Goal: Information Seeking & Learning: Find specific fact

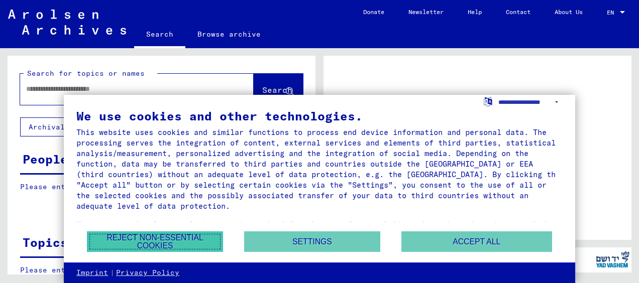
click at [197, 239] on button "Reject non-essential cookies" at bounding box center [155, 241] width 136 height 21
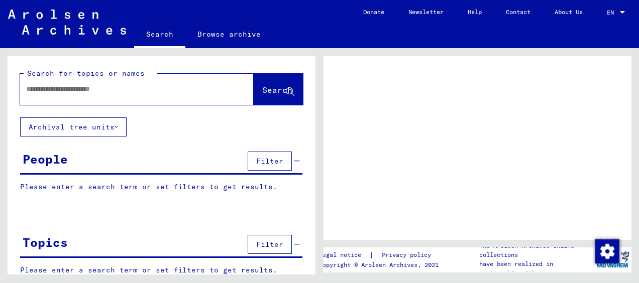
click at [200, 101] on div at bounding box center [136, 89] width 233 height 31
click at [176, 88] on input "text" at bounding box center [127, 89] width 203 height 11
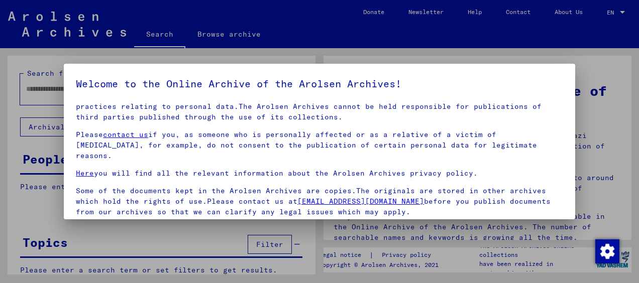
scroll to position [78, 0]
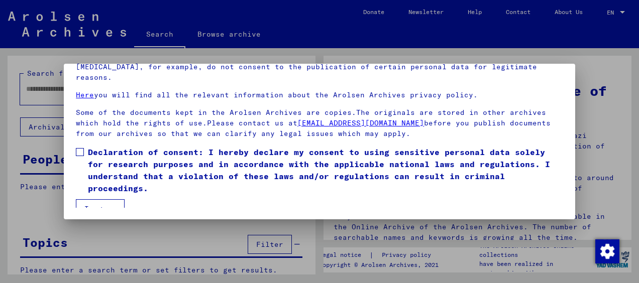
click at [97, 199] on button "I agree" at bounding box center [100, 208] width 49 height 19
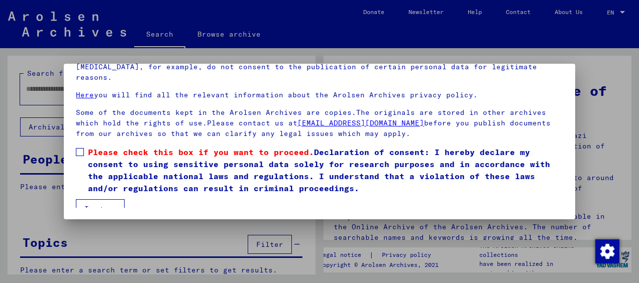
click at [82, 146] on label "Please check this box if you want to proceed. Declaration of consent: I hereby …" at bounding box center [319, 170] width 487 height 48
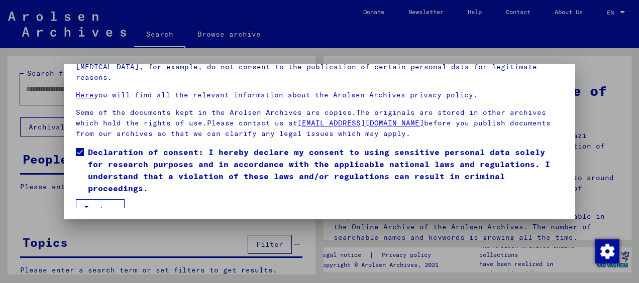
click at [100, 203] on button "I agree" at bounding box center [100, 208] width 49 height 19
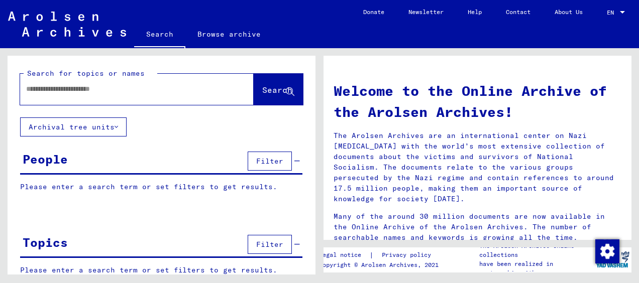
click at [156, 93] on input "text" at bounding box center [124, 89] width 197 height 11
click at [106, 125] on button "Archival tree units" at bounding box center [73, 126] width 106 height 19
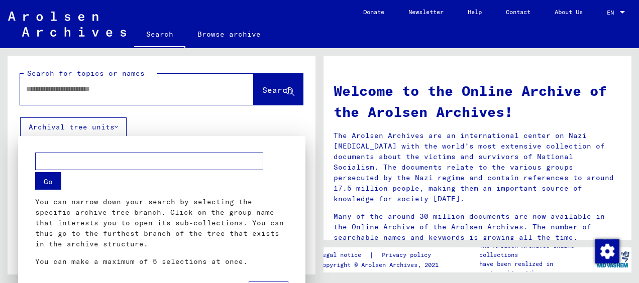
scroll to position [8, 0]
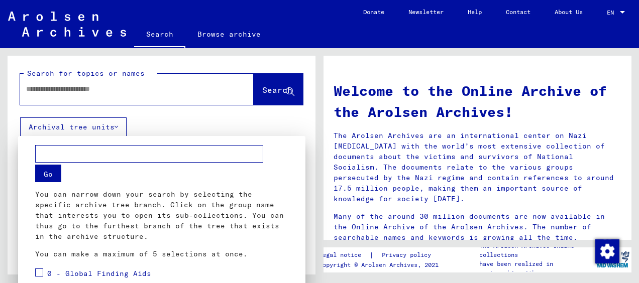
click at [181, 120] on div at bounding box center [319, 141] width 639 height 283
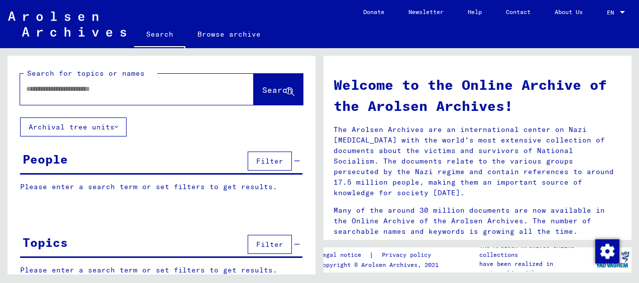
scroll to position [0, 0]
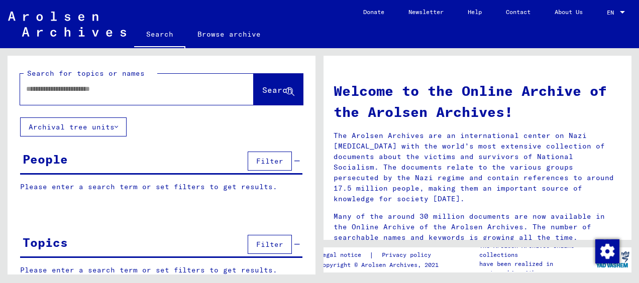
click at [220, 81] on div at bounding box center [136, 89] width 233 height 31
click at [189, 81] on div at bounding box center [121, 89] width 203 height 23
click at [111, 86] on input "text" at bounding box center [124, 89] width 197 height 11
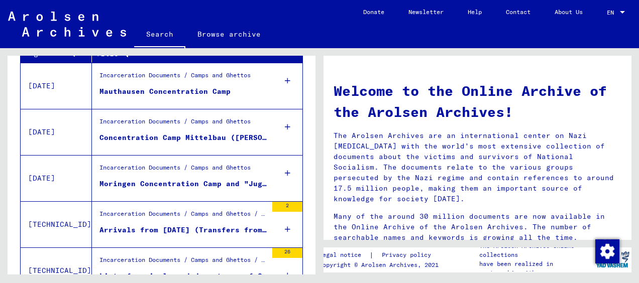
scroll to position [414, 0]
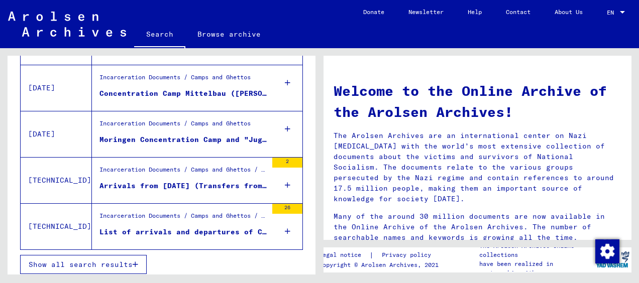
click at [137, 261] on icon "button" at bounding box center [136, 264] width 6 height 7
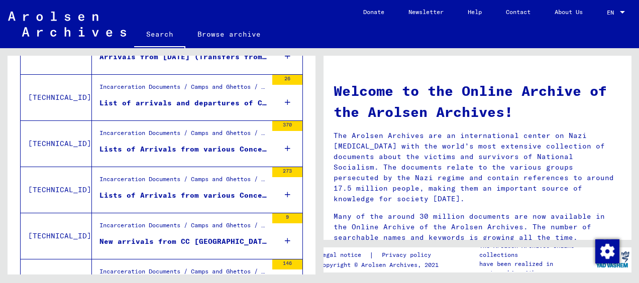
scroll to position [359, 0]
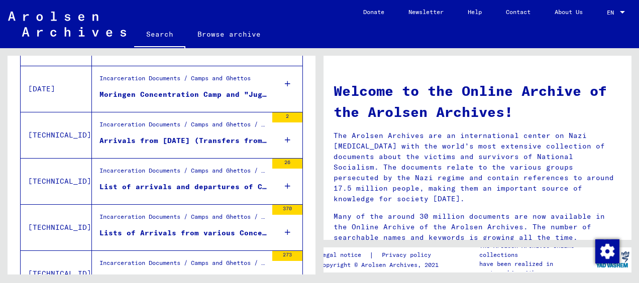
click at [173, 147] on figure "Arrivals from [DATE] (Transfers from CC [GEOGRAPHIC_DATA] to branch [GEOGRAPHIC…" at bounding box center [183, 143] width 168 height 15
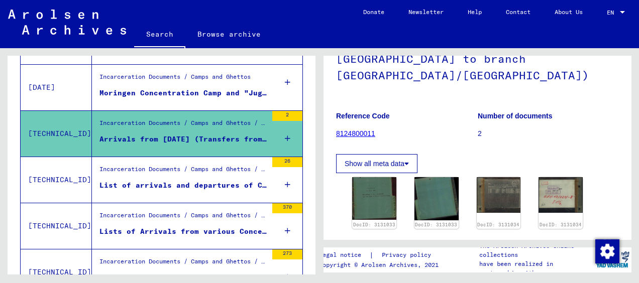
scroll to position [93, 0]
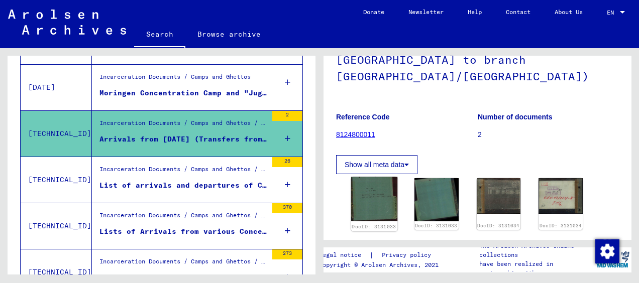
click at [364, 198] on img at bounding box center [374, 199] width 46 height 44
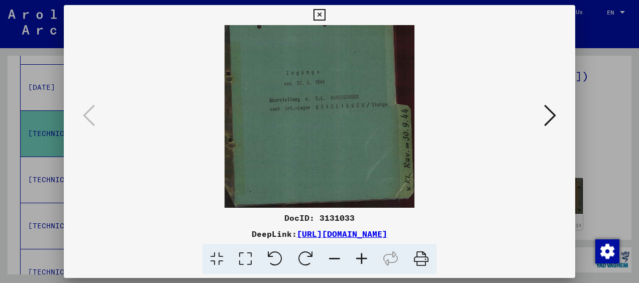
click at [547, 113] on icon at bounding box center [550, 115] width 12 height 24
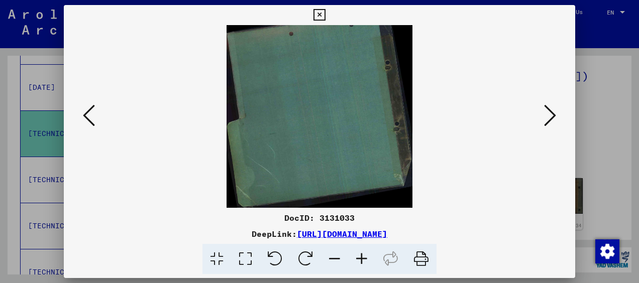
click at [550, 106] on icon at bounding box center [550, 115] width 12 height 24
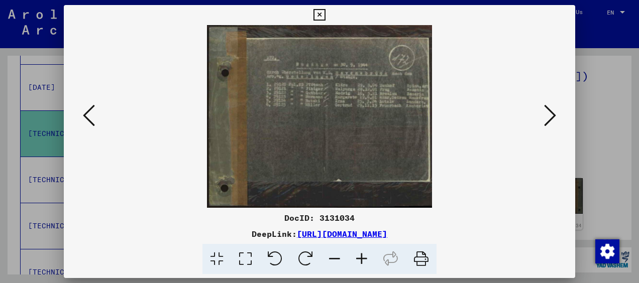
click at [550, 106] on icon at bounding box center [550, 115] width 12 height 24
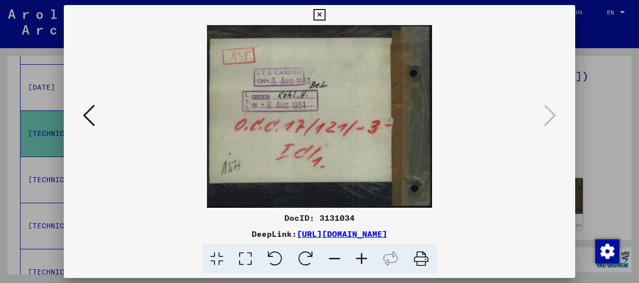
click at [83, 114] on icon at bounding box center [89, 115] width 12 height 24
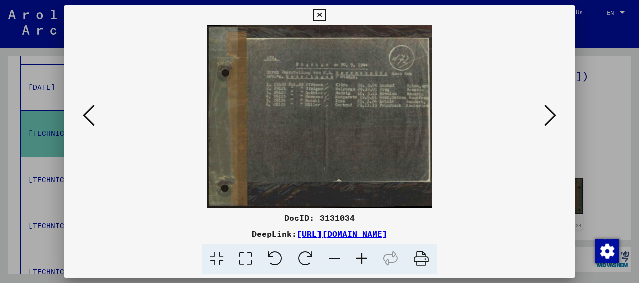
click at [83, 114] on icon at bounding box center [89, 115] width 12 height 24
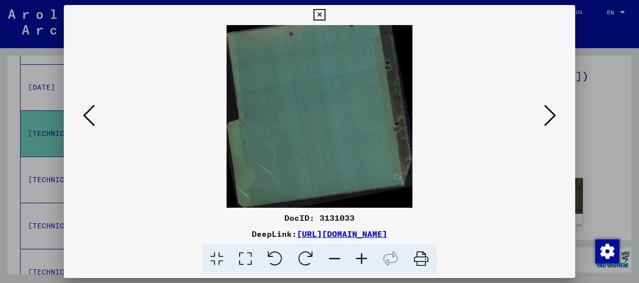
click at [83, 114] on icon at bounding box center [89, 115] width 12 height 24
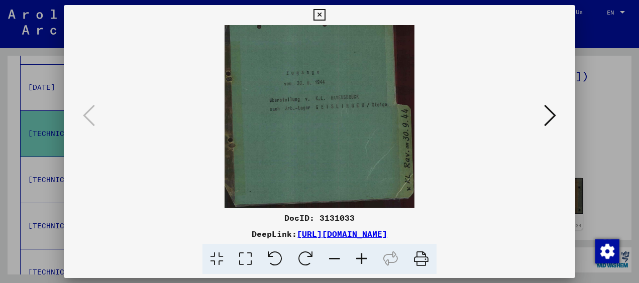
click at [297, 238] on link "[URL][DOMAIN_NAME]" at bounding box center [342, 234] width 90 height 10
click at [317, 15] on icon at bounding box center [319, 15] width 12 height 12
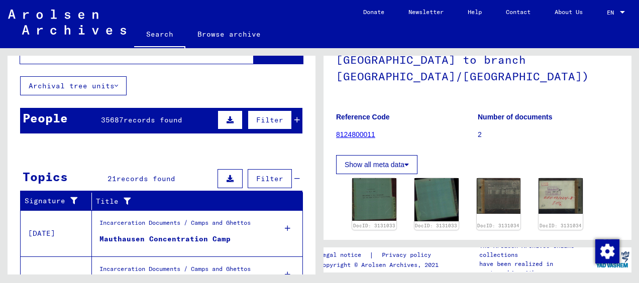
scroll to position [0, 0]
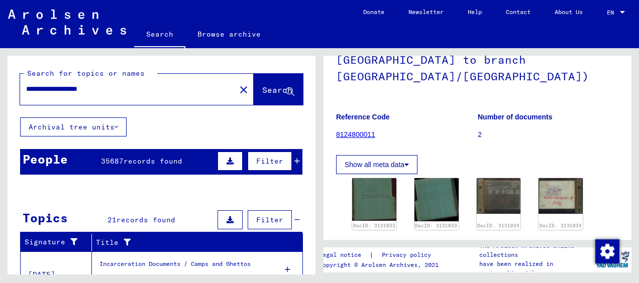
click at [65, 89] on input "**********" at bounding box center [127, 89] width 203 height 11
type input "**********"
click at [253, 81] on button "Search" at bounding box center [277, 89] width 49 height 31
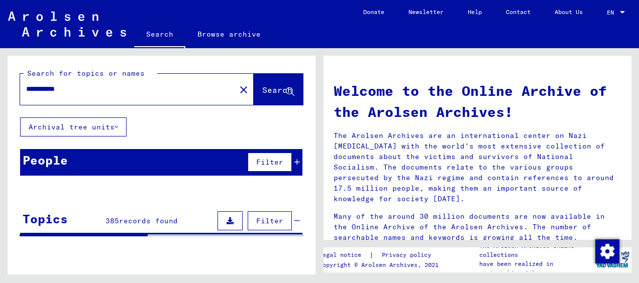
click at [268, 159] on span "Filter" at bounding box center [269, 162] width 27 height 9
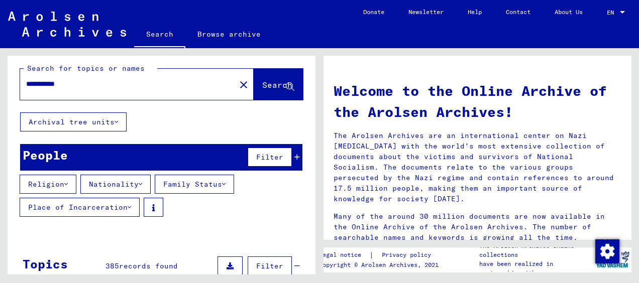
scroll to position [10, 0]
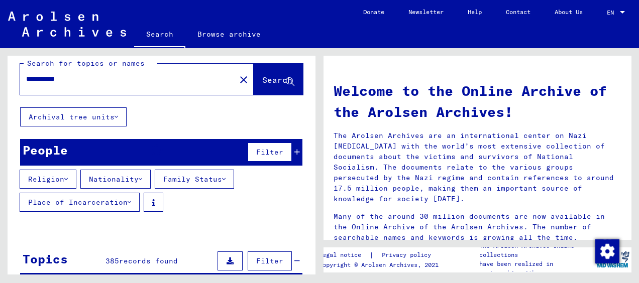
click at [290, 147] on div "Filter" at bounding box center [272, 152] width 55 height 24
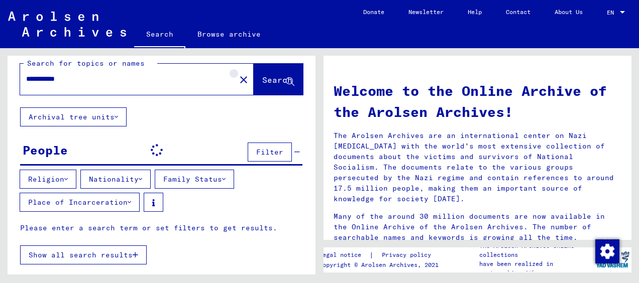
click at [237, 84] on mat-icon "close" at bounding box center [243, 80] width 12 height 12
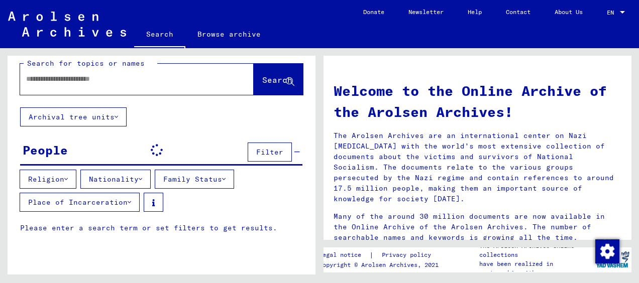
click at [175, 74] on input "text" at bounding box center [124, 79] width 197 height 11
paste input "**********"
type input "**********"
click at [237, 79] on mat-icon "close" at bounding box center [243, 80] width 12 height 12
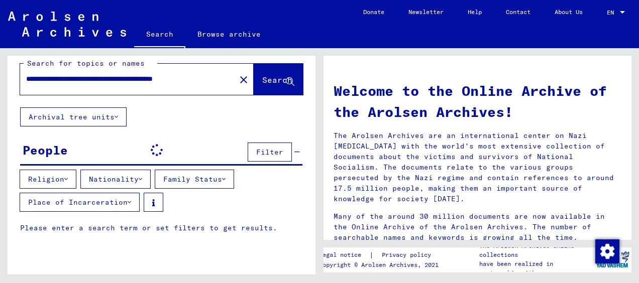
scroll to position [0, 0]
click at [158, 75] on input "text" at bounding box center [113, 79] width 175 height 11
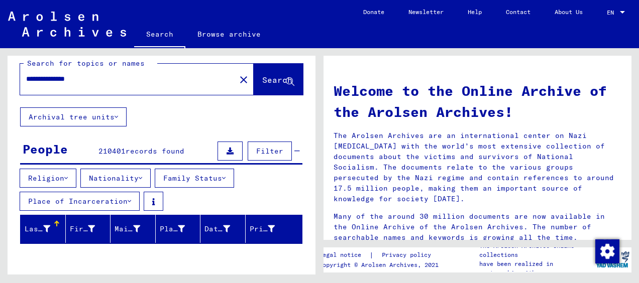
type input "**********"
click at [117, 177] on button "Nationality" at bounding box center [115, 178] width 70 height 19
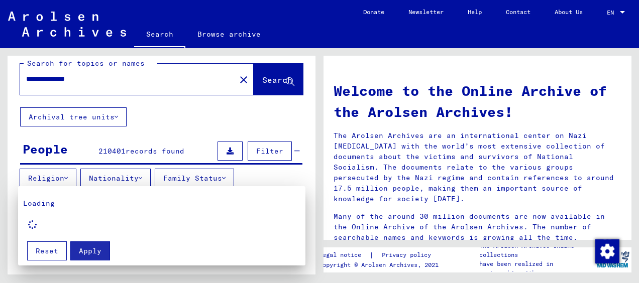
click at [124, 138] on div at bounding box center [319, 141] width 639 height 283
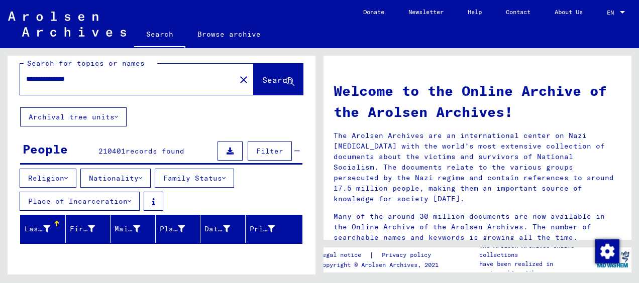
click at [142, 178] on button "Nationality" at bounding box center [115, 178] width 70 height 19
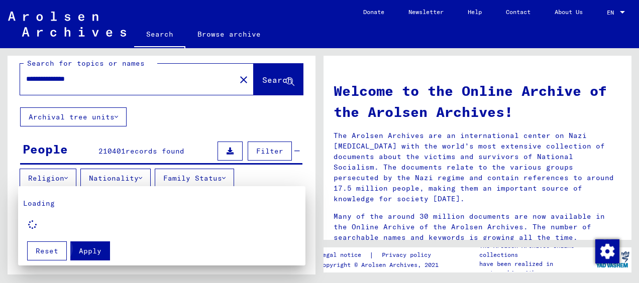
click at [87, 253] on span "Apply" at bounding box center [90, 250] width 23 height 9
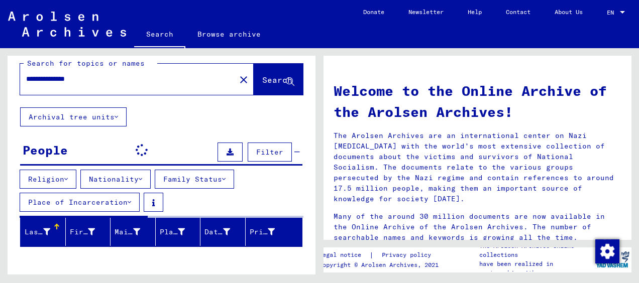
click at [134, 178] on button "Nationality" at bounding box center [115, 179] width 70 height 19
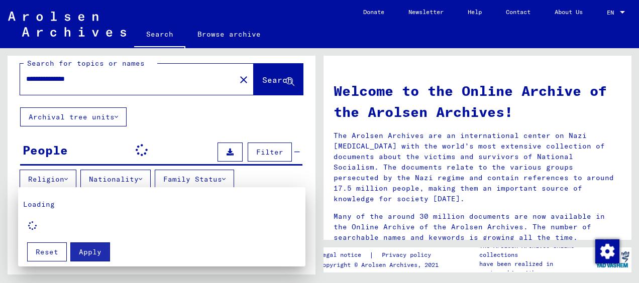
click at [163, 152] on div at bounding box center [319, 141] width 639 height 283
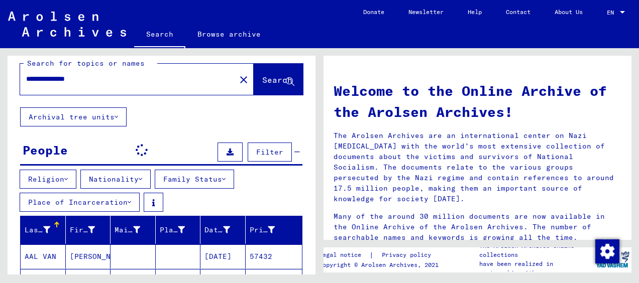
click at [182, 171] on button "Family Status" at bounding box center [194, 179] width 79 height 19
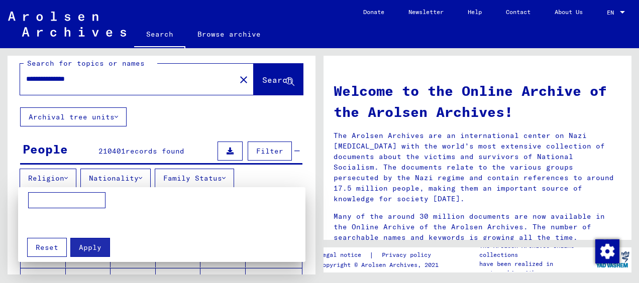
click at [175, 146] on div at bounding box center [319, 141] width 639 height 283
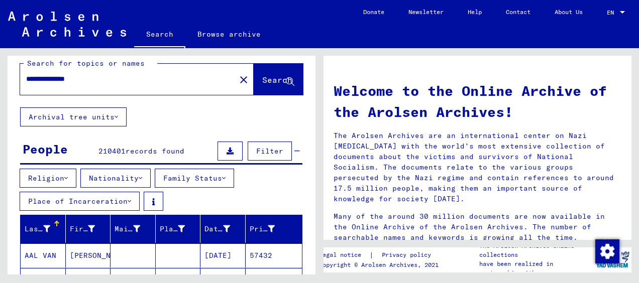
click at [139, 170] on button "Nationality" at bounding box center [115, 178] width 70 height 19
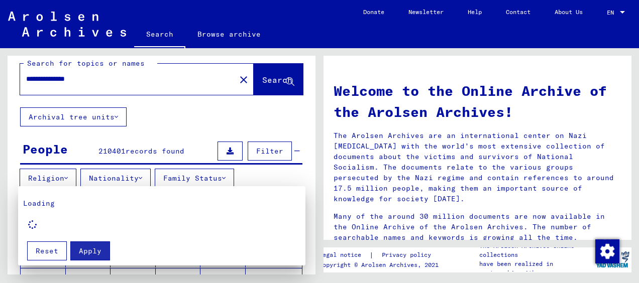
click at [152, 88] on div at bounding box center [319, 141] width 639 height 283
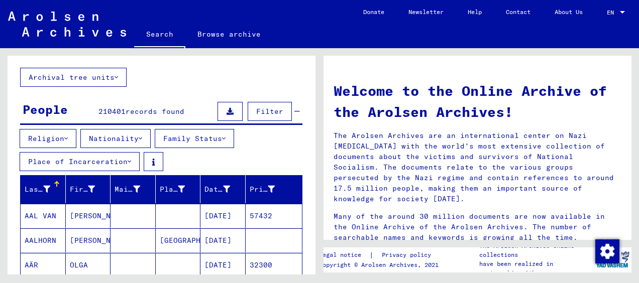
scroll to position [22, 0]
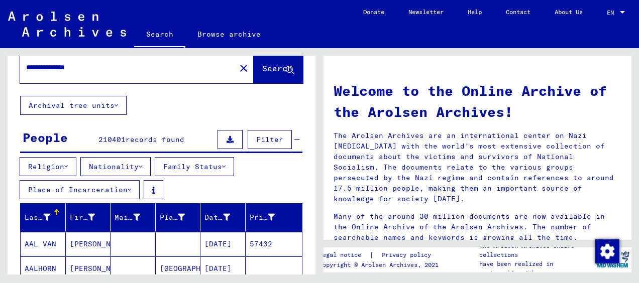
click at [144, 161] on button "Nationality" at bounding box center [115, 166] width 70 height 19
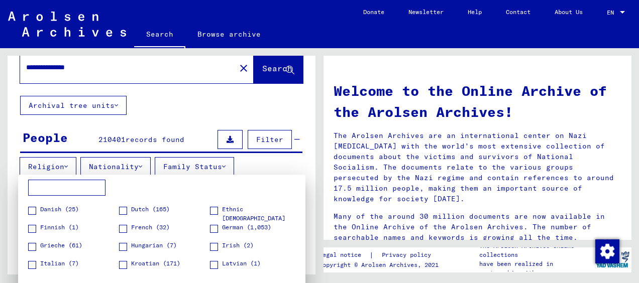
scroll to position [50, 0]
click at [122, 207] on span at bounding box center [123, 211] width 8 height 8
click at [179, 109] on div at bounding box center [319, 141] width 639 height 283
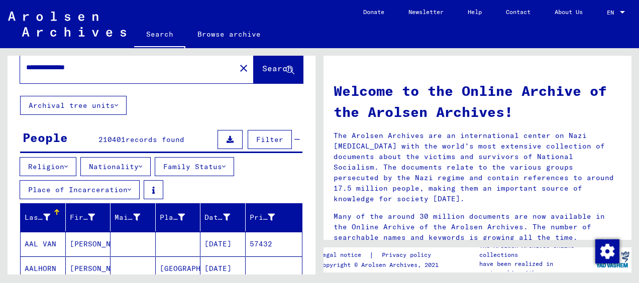
click at [146, 159] on button "Nationality" at bounding box center [115, 166] width 70 height 19
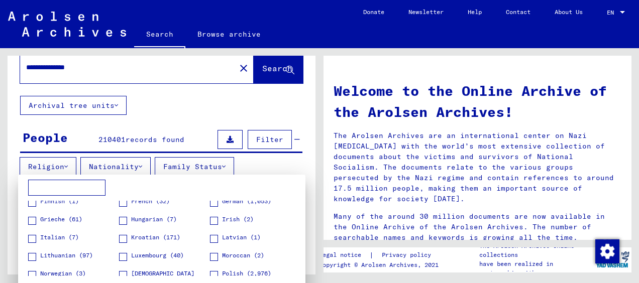
scroll to position [177, 0]
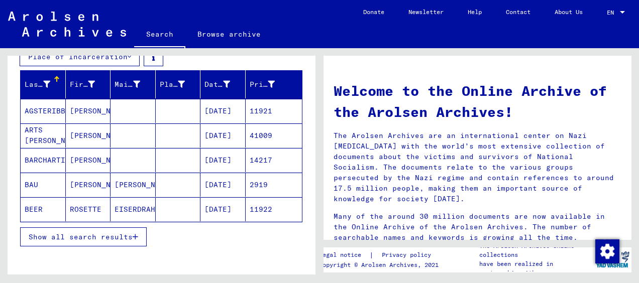
scroll to position [155, 0]
click at [119, 235] on span "Show all search results" at bounding box center [81, 236] width 104 height 9
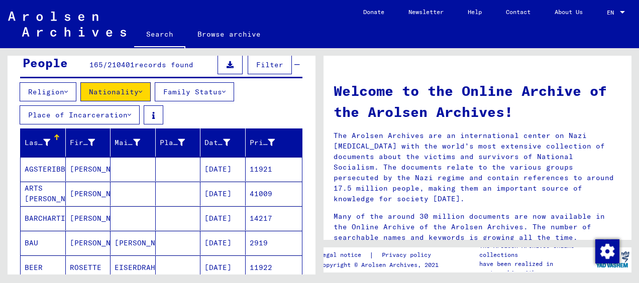
scroll to position [115, 0]
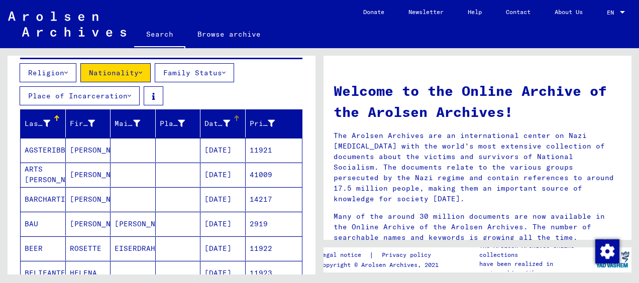
click at [233, 115] on div at bounding box center [236, 115] width 6 height 1
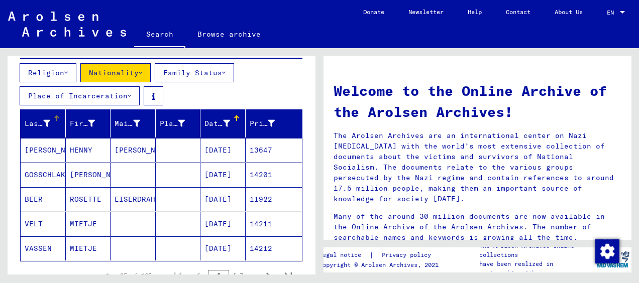
click at [47, 115] on div "Last Name" at bounding box center [45, 123] width 41 height 16
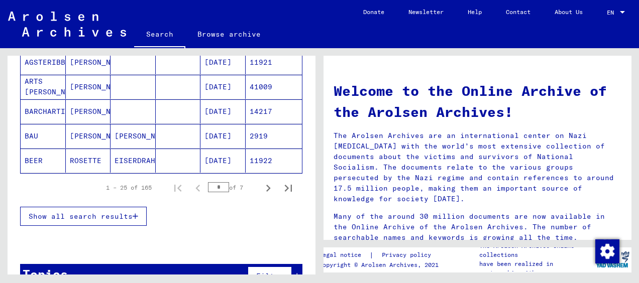
scroll to position [226, 0]
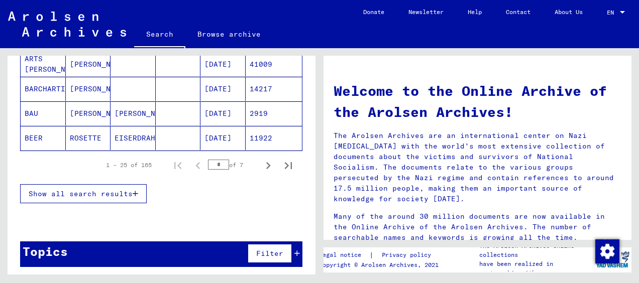
click at [216, 165] on input "*" at bounding box center [218, 165] width 21 height 10
type input "*"
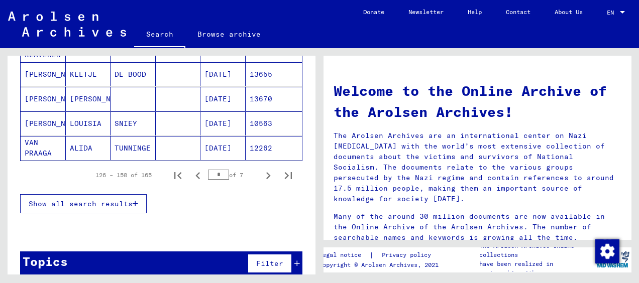
scroll to position [759, 0]
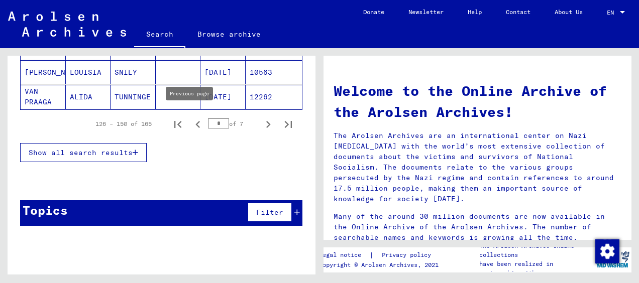
click at [191, 117] on icon "Previous page" at bounding box center [198, 124] width 14 height 14
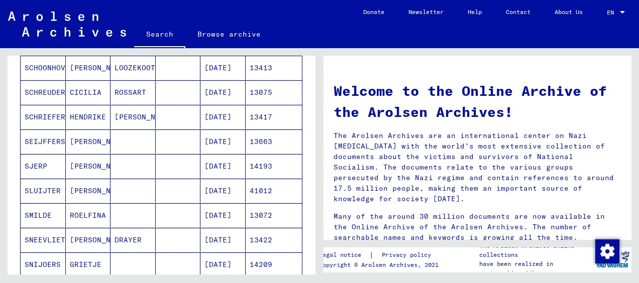
scroll to position [736, 0]
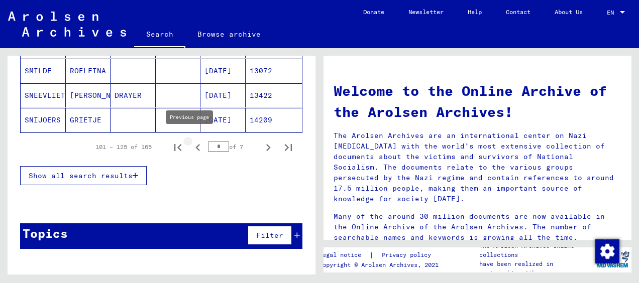
click at [191, 142] on icon "Previous page" at bounding box center [198, 148] width 14 height 14
type input "*"
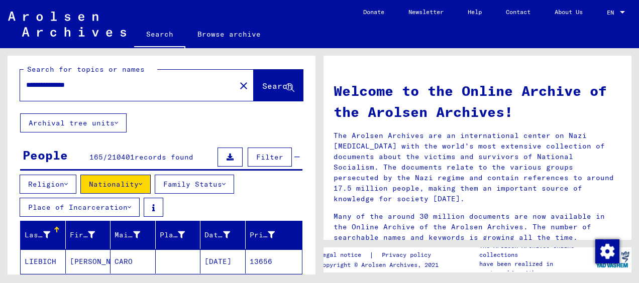
scroll to position [0, 0]
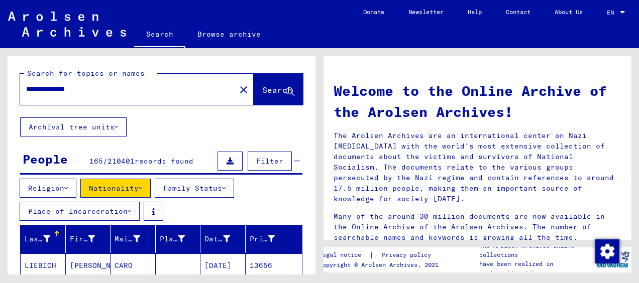
click at [70, 88] on input "**********" at bounding box center [113, 89] width 175 height 11
type input "*****"
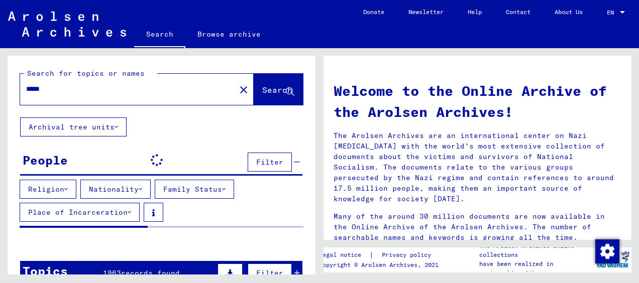
scroll to position [10, 0]
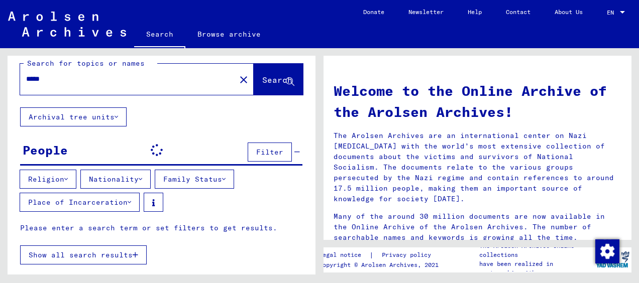
click at [113, 118] on button "Archival tree units" at bounding box center [73, 116] width 106 height 19
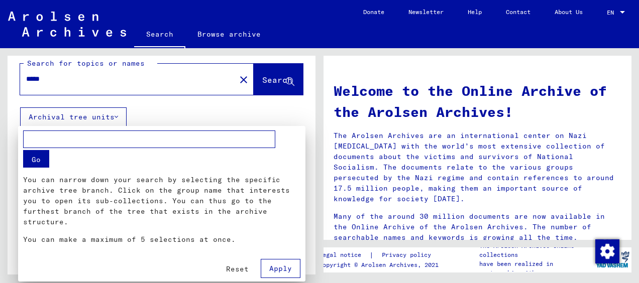
click at [180, 114] on div at bounding box center [319, 141] width 639 height 283
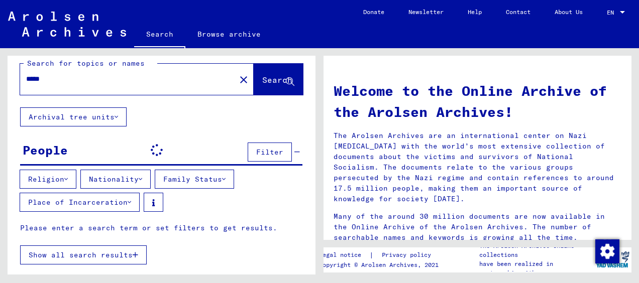
scroll to position [61, 0]
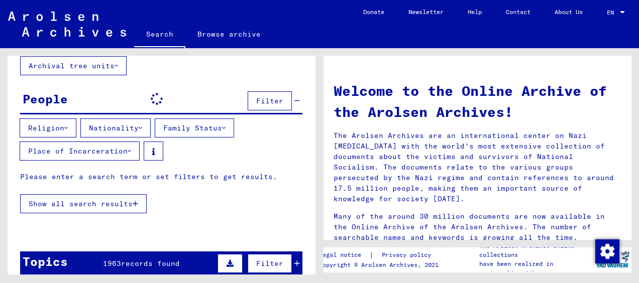
click at [140, 124] on button "Nationality" at bounding box center [115, 127] width 70 height 19
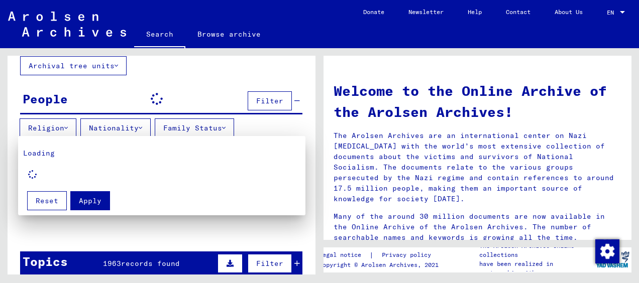
click at [178, 89] on div at bounding box center [319, 141] width 639 height 283
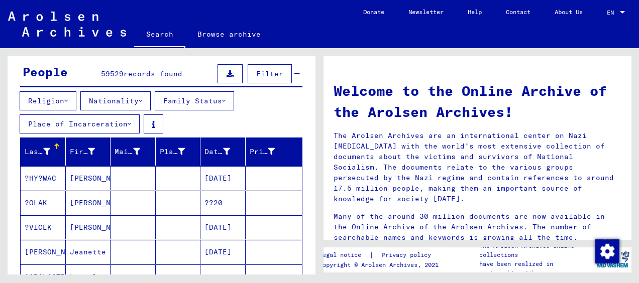
scroll to position [86, 0]
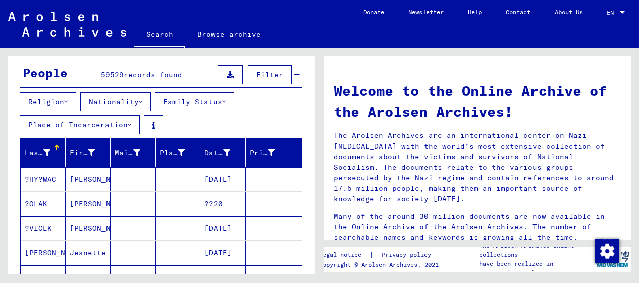
click at [133, 108] on button "Nationality" at bounding box center [115, 101] width 70 height 19
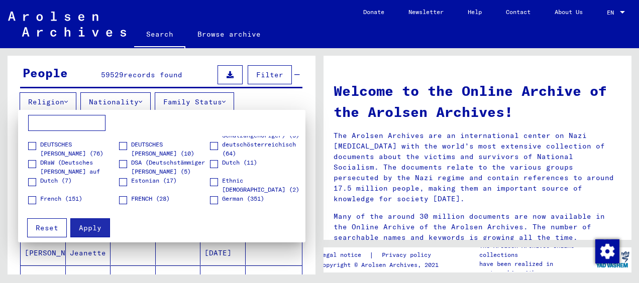
scroll to position [87, 0]
click at [210, 165] on span at bounding box center [214, 164] width 8 height 8
click at [91, 230] on span "Apply" at bounding box center [90, 227] width 23 height 9
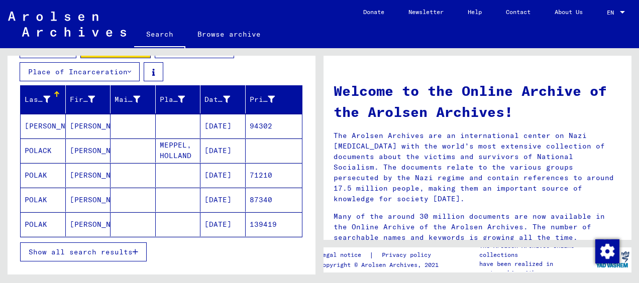
scroll to position [148, 0]
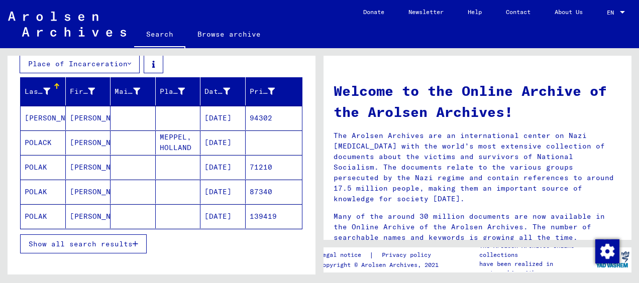
click at [114, 239] on span "Show all search results" at bounding box center [81, 243] width 104 height 9
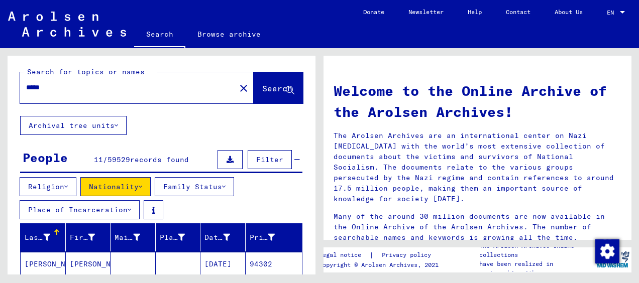
scroll to position [0, 0]
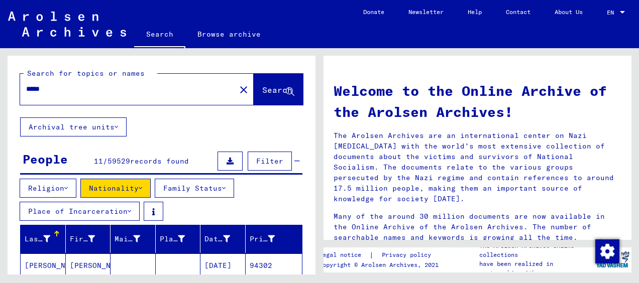
click at [131, 209] on icon at bounding box center [130, 211] width 4 height 7
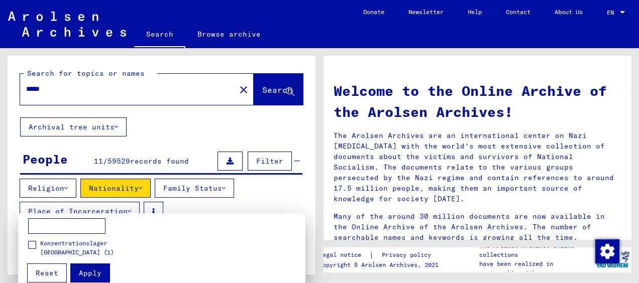
click at [81, 217] on mat-card "Konzentrationslager [GEOGRAPHIC_DATA] (1) Apply Reset" at bounding box center [161, 250] width 287 height 75
click at [71, 224] on input at bounding box center [66, 226] width 77 height 16
paste input "**********"
type input "**********"
click at [98, 276] on span "Apply" at bounding box center [90, 273] width 23 height 9
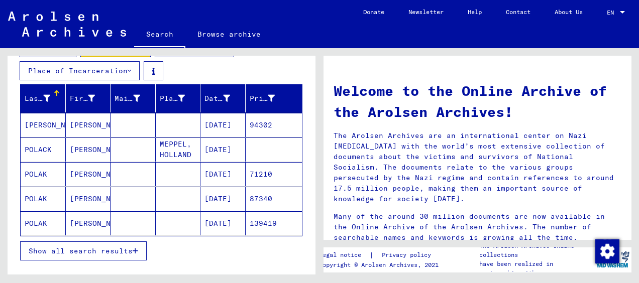
scroll to position [146, 0]
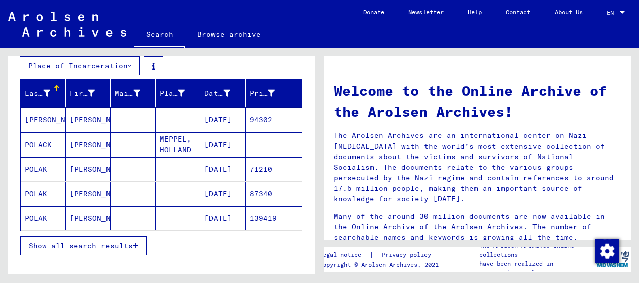
click at [112, 241] on span "Show all search results" at bounding box center [81, 245] width 104 height 9
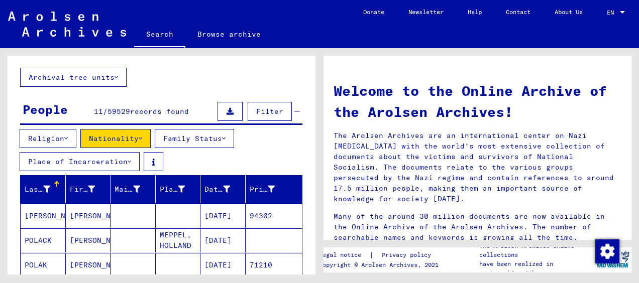
scroll to position [35, 0]
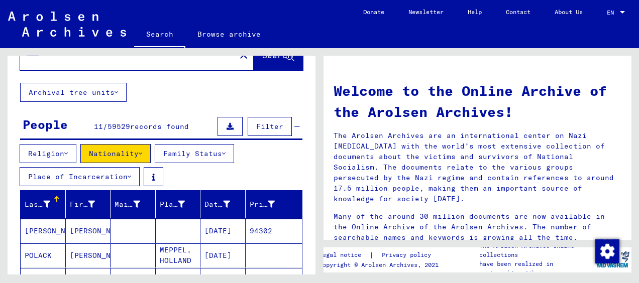
click at [126, 177] on button "Place of Incarceration" at bounding box center [80, 176] width 120 height 19
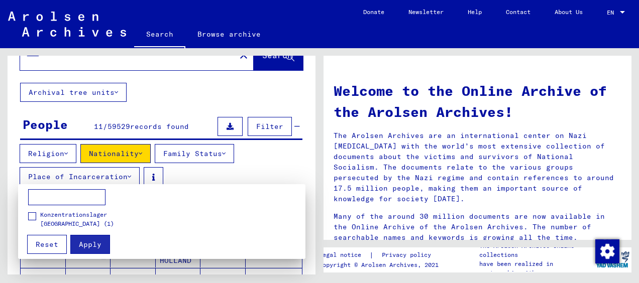
click at [71, 204] on input at bounding box center [66, 197] width 77 height 16
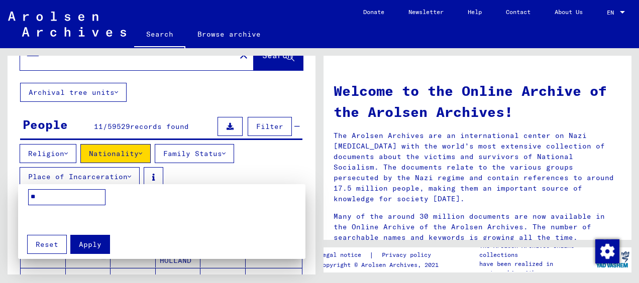
type input "*"
click at [195, 171] on div at bounding box center [319, 141] width 639 height 283
